Goal: Transaction & Acquisition: Purchase product/service

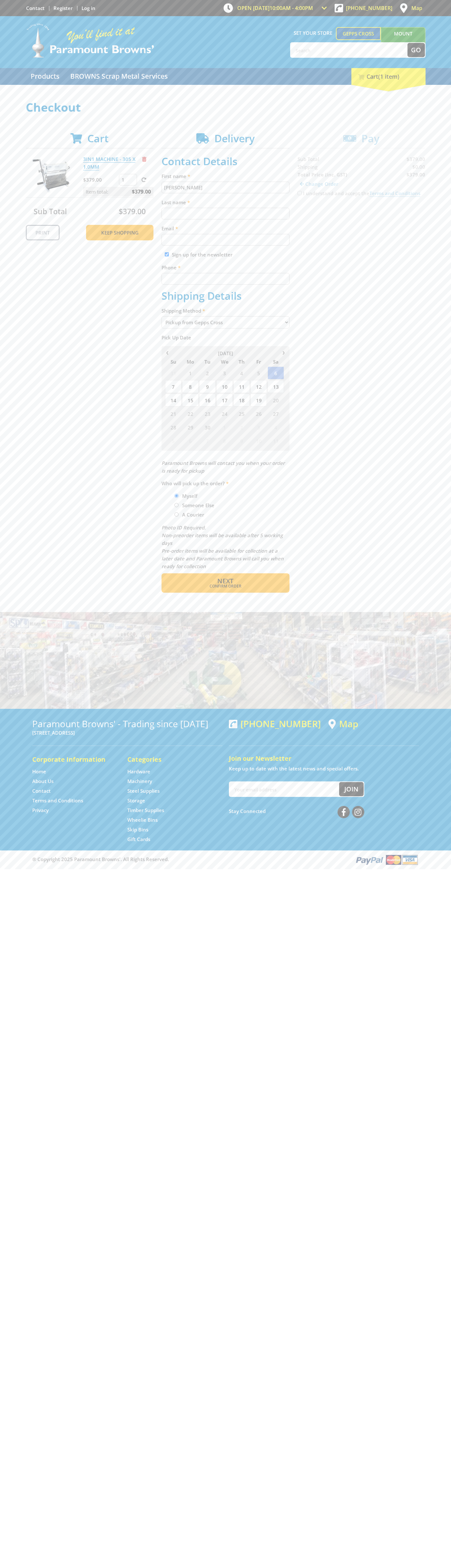
type input "[PERSON_NAME]"
type input "[EMAIL_ADDRESS][DOMAIN_NAME]"
type input "0293744000"
click at [226, 581] on span "Next" at bounding box center [226, 581] width 16 height 9
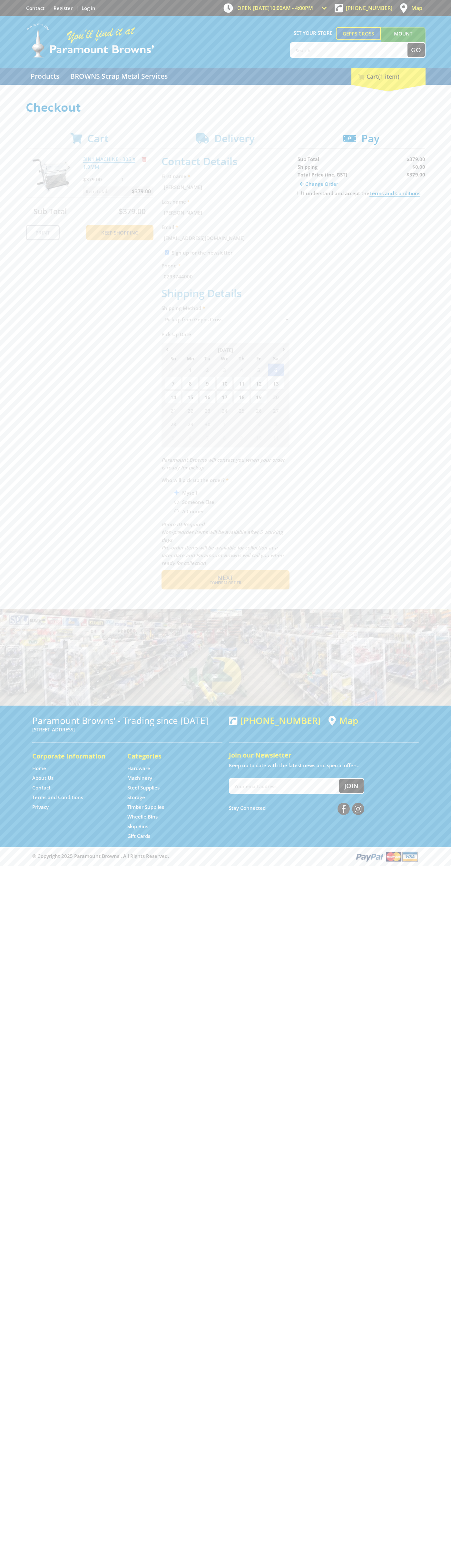
click at [299, 193] on input "I understand and accept the Terms and Conditions" at bounding box center [299, 193] width 4 height 4
checkbox input "true"
click at [317, 213] on span "Credit Card" at bounding box center [311, 213] width 27 height 7
click at [362, 213] on img at bounding box center [358, 213] width 14 height 8
type input "[CREDIT_CARD_NUMBER]"
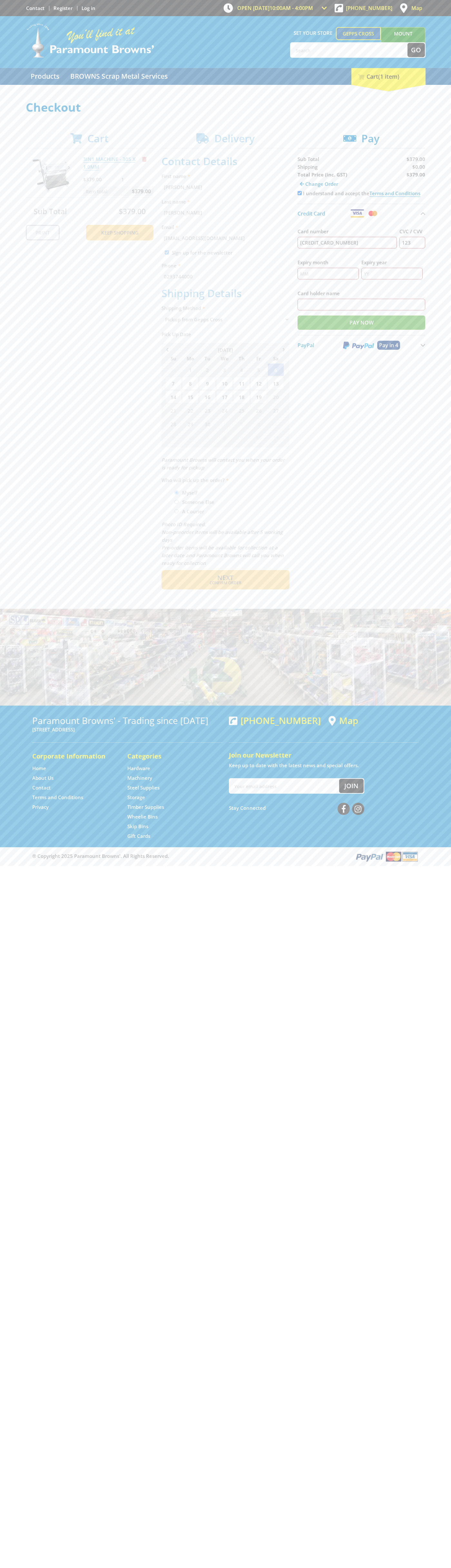
type input "123"
type input "[PERSON_NAME]"
